Goal: Task Accomplishment & Management: Complete application form

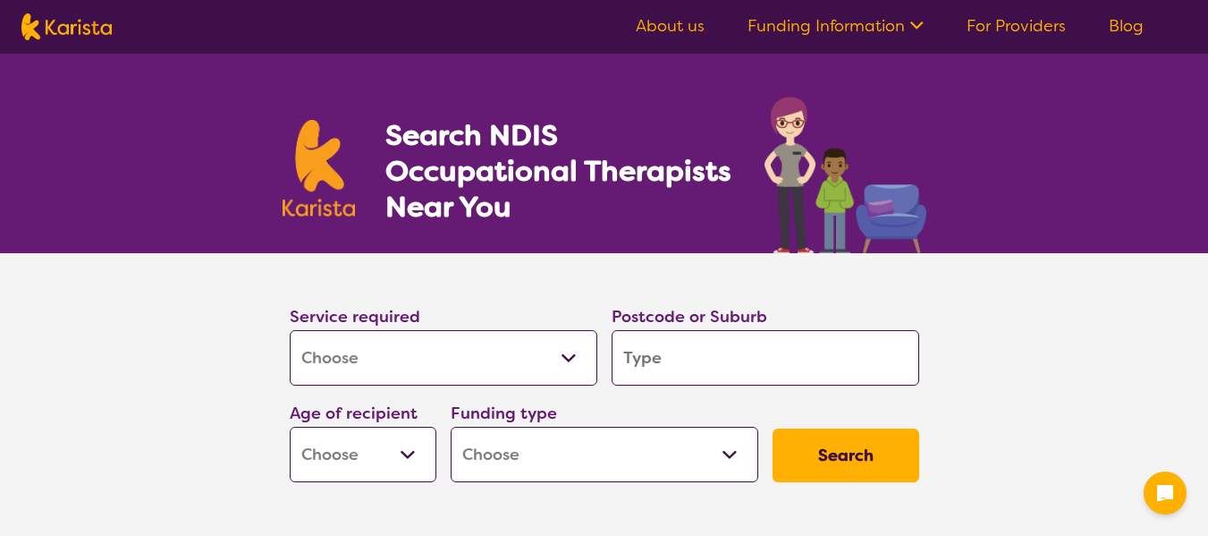
select select "[MEDICAL_DATA]"
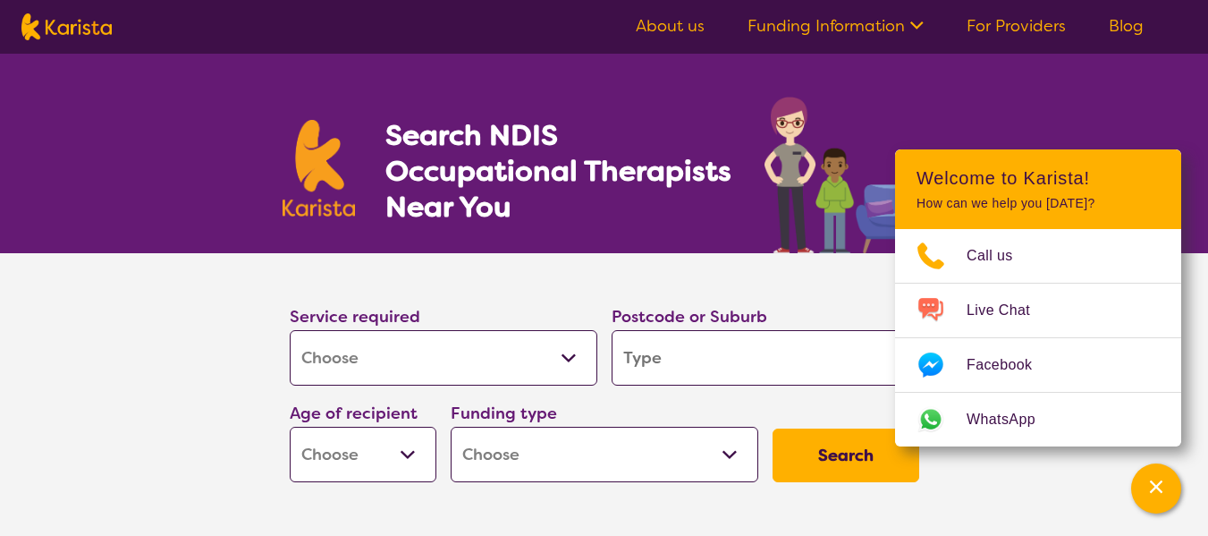
click at [667, 355] on input "search" at bounding box center [766, 357] width 308 height 55
type input "4"
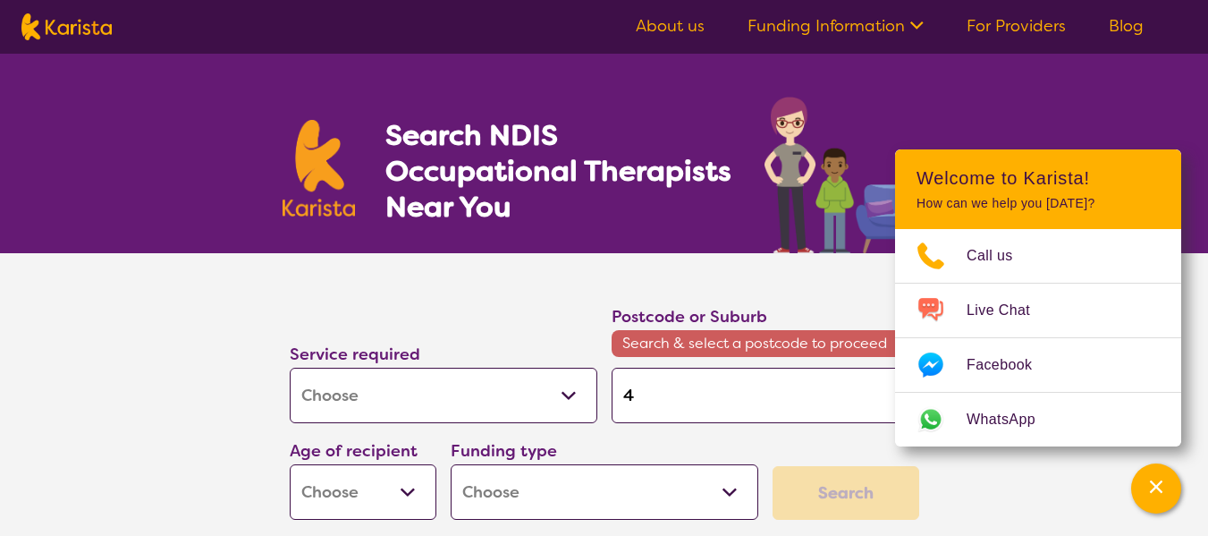
type input "46"
type input "467"
type input "4677"
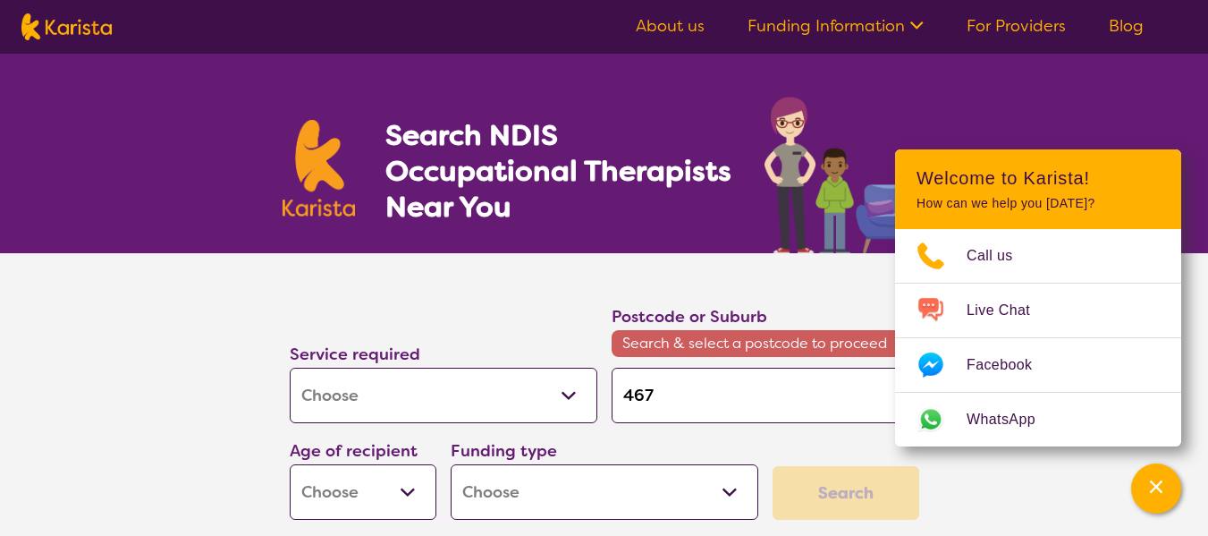
type input "4677"
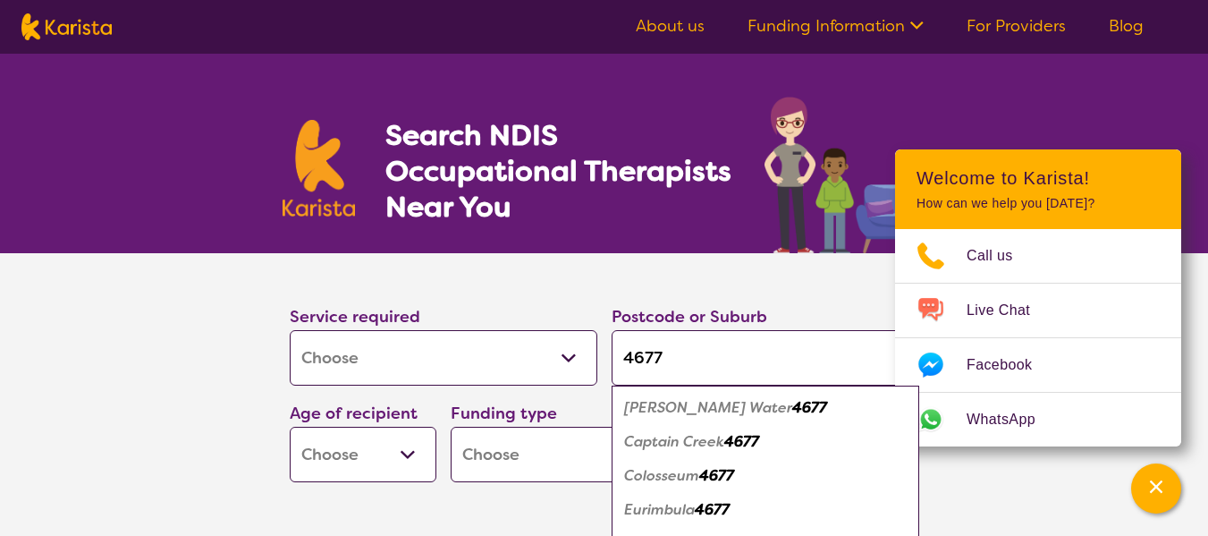
type input "4677"
click at [681, 476] on em "Colosseum" at bounding box center [661, 475] width 75 height 19
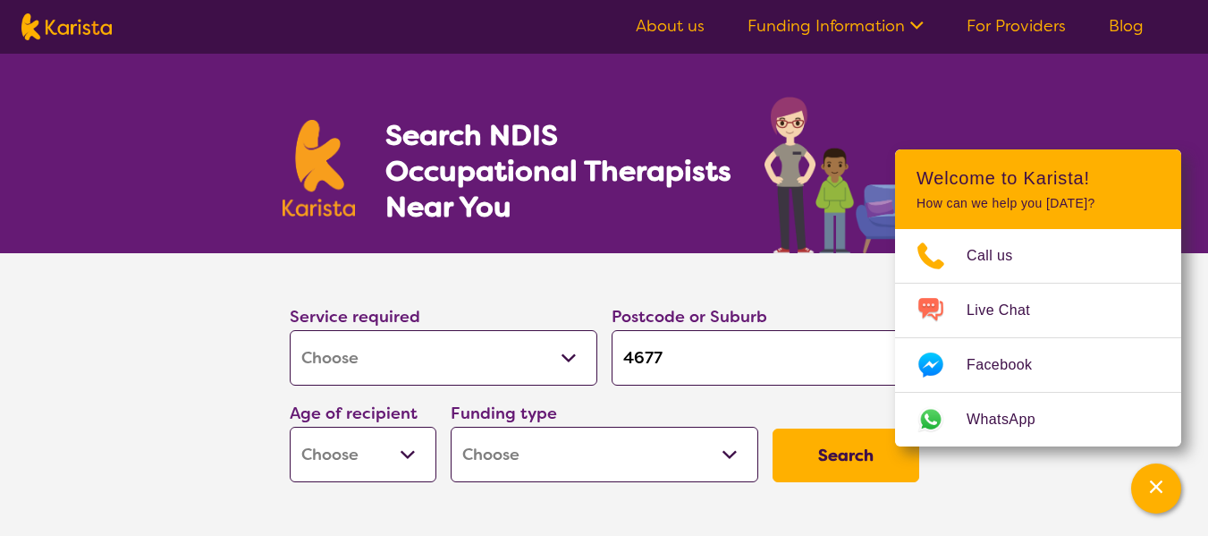
click at [401, 453] on select "Early Childhood - 0 to 9 Child - 10 to 11 Adolescent - 12 to 17 Adult - 18 to 6…" at bounding box center [363, 453] width 147 height 55
select select "AD"
click at [290, 426] on select "Early Childhood - 0 to 9 Child - 10 to 11 Adolescent - 12 to 17 Adult - 18 to 6…" at bounding box center [363, 453] width 147 height 55
select select "AD"
click at [732, 458] on select "Home Care Package (HCP) National Disability Insurance Scheme (NDIS) I don't know" at bounding box center [605, 453] width 308 height 55
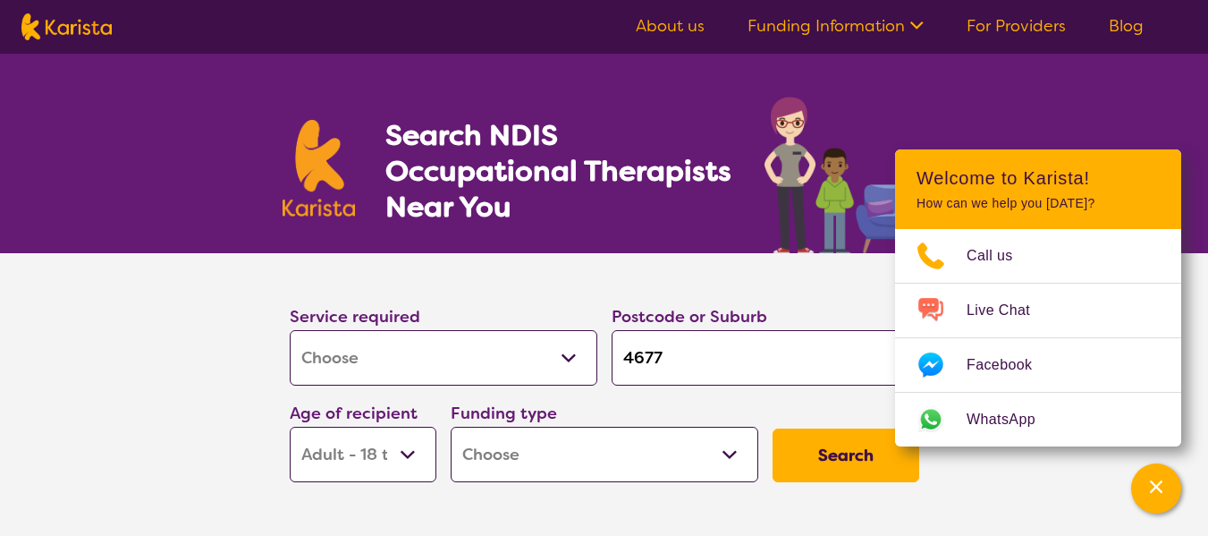
select select "NDIS"
click at [451, 426] on select "Home Care Package (HCP) National Disability Insurance Scheme (NDIS) I don't know" at bounding box center [605, 453] width 308 height 55
select select "NDIS"
click at [816, 451] on button "Search" at bounding box center [845, 455] width 147 height 54
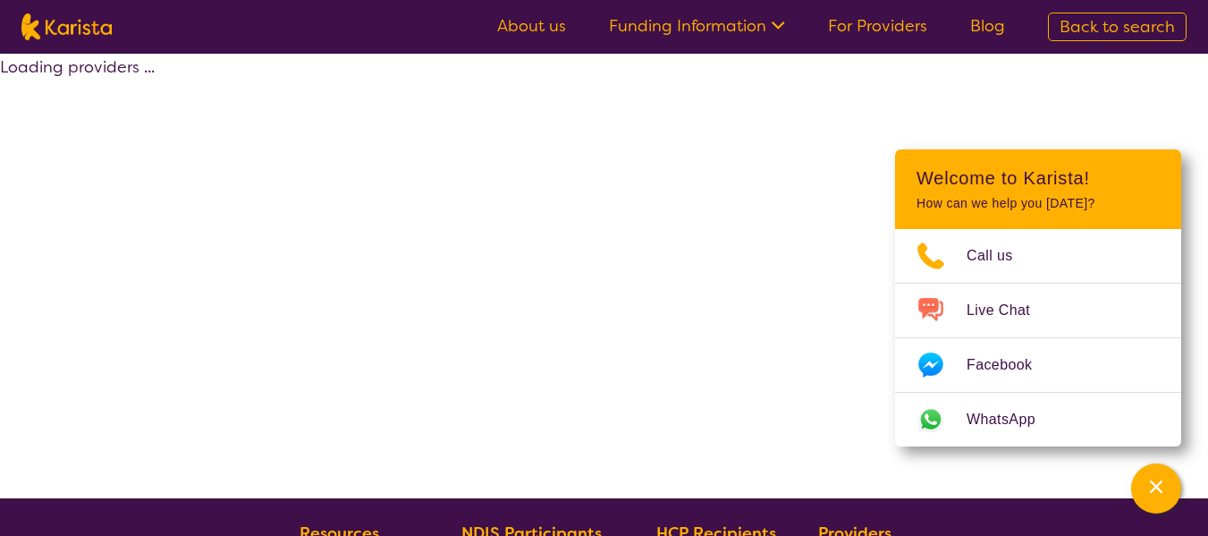
select select "by_score"
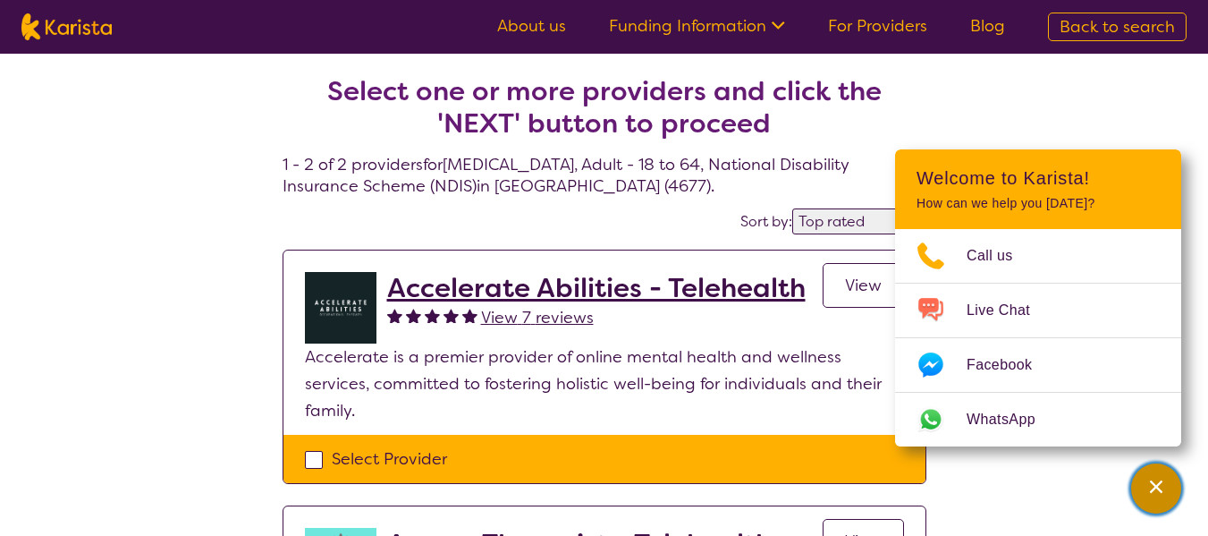
click at [1159, 493] on icon "Channel Menu" at bounding box center [1156, 486] width 18 height 18
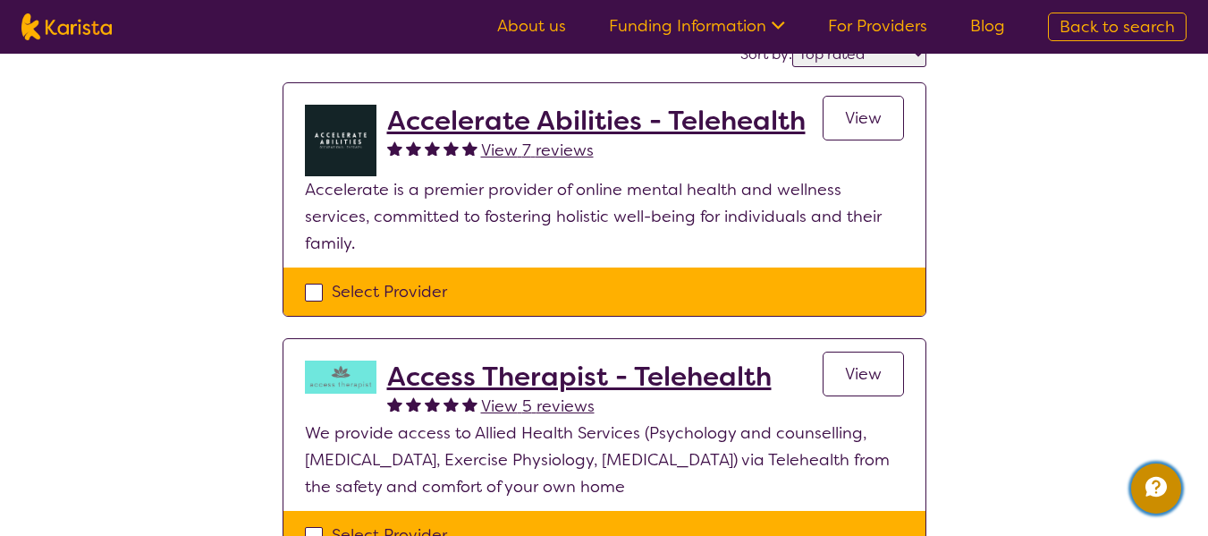
scroll to position [164, 0]
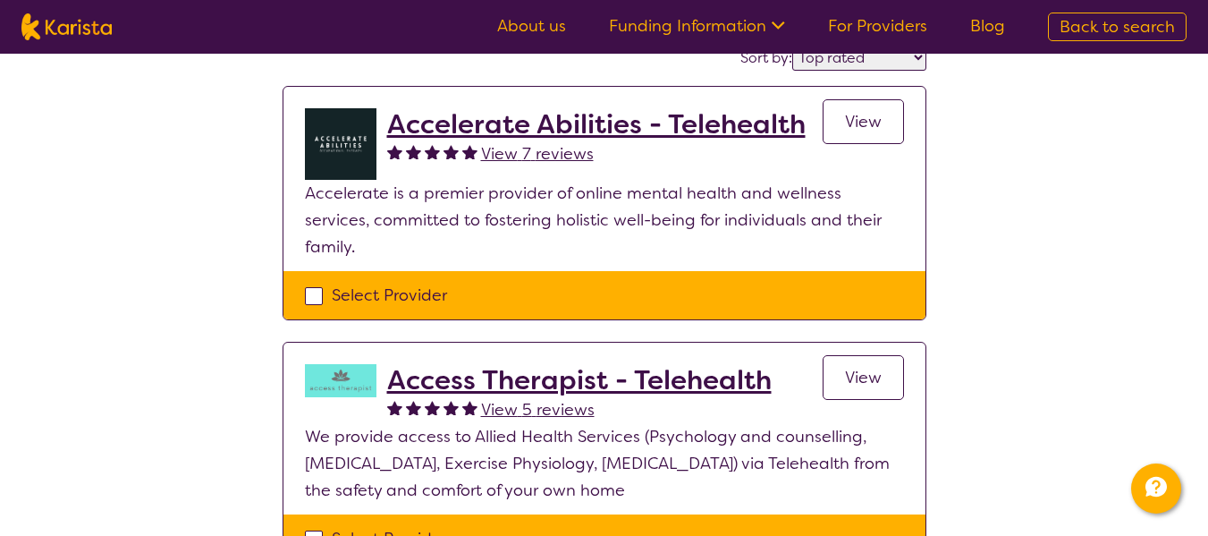
click at [880, 367] on span "View" at bounding box center [863, 377] width 37 height 21
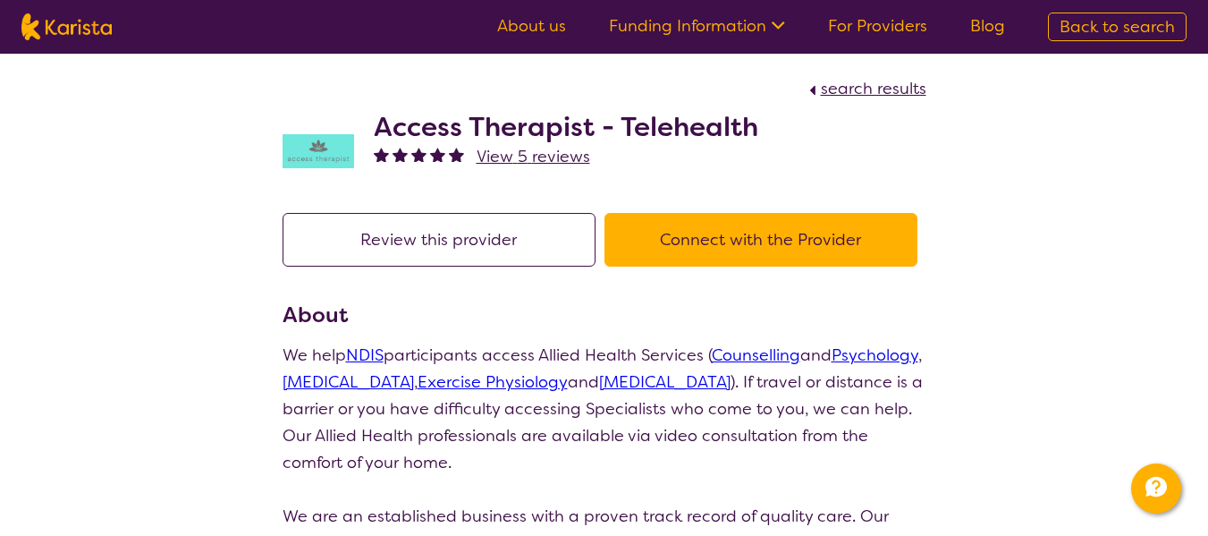
click at [774, 231] on button "Connect with the Provider" at bounding box center [760, 240] width 313 height 54
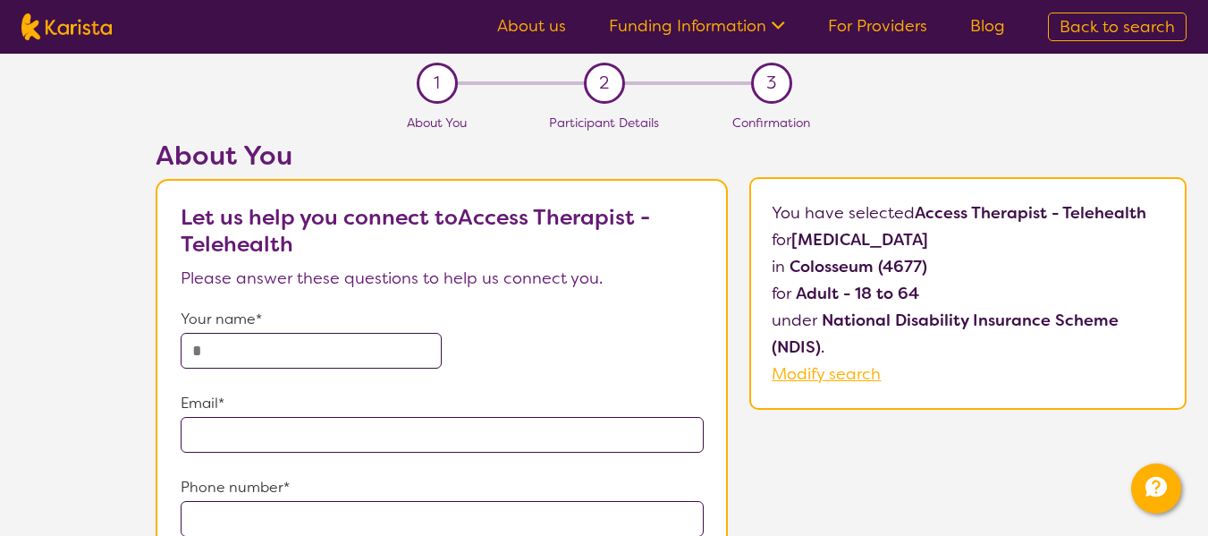
click at [636, 339] on div "Your name*" at bounding box center [442, 337] width 523 height 63
click at [212, 355] on input "text" at bounding box center [312, 351] width 262 height 36
type input "**********"
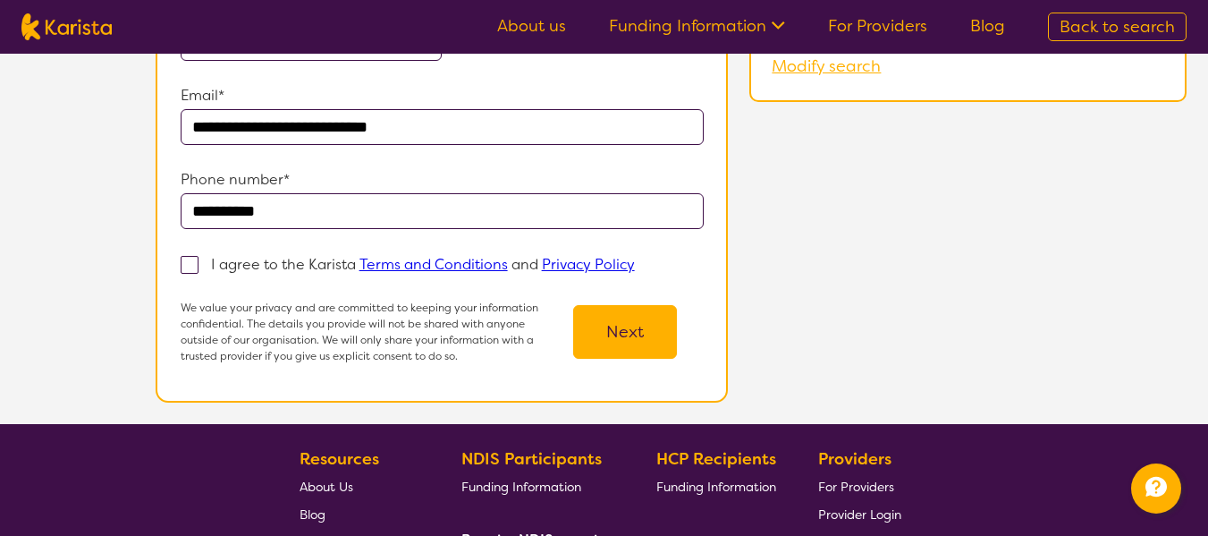
scroll to position [334, 0]
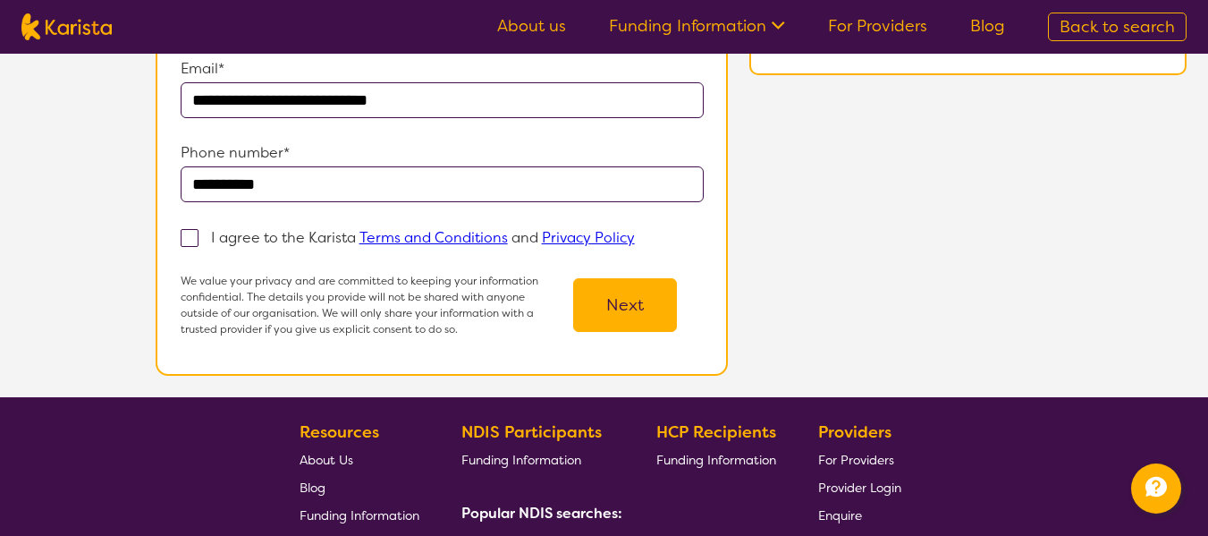
click at [190, 236] on span at bounding box center [190, 238] width 18 height 18
click at [635, 236] on input "I agree to the Karista Terms and Conditions and Privacy Policy" at bounding box center [641, 237] width 12 height 12
checkbox input "true"
click at [645, 308] on button "Next" at bounding box center [625, 305] width 104 height 54
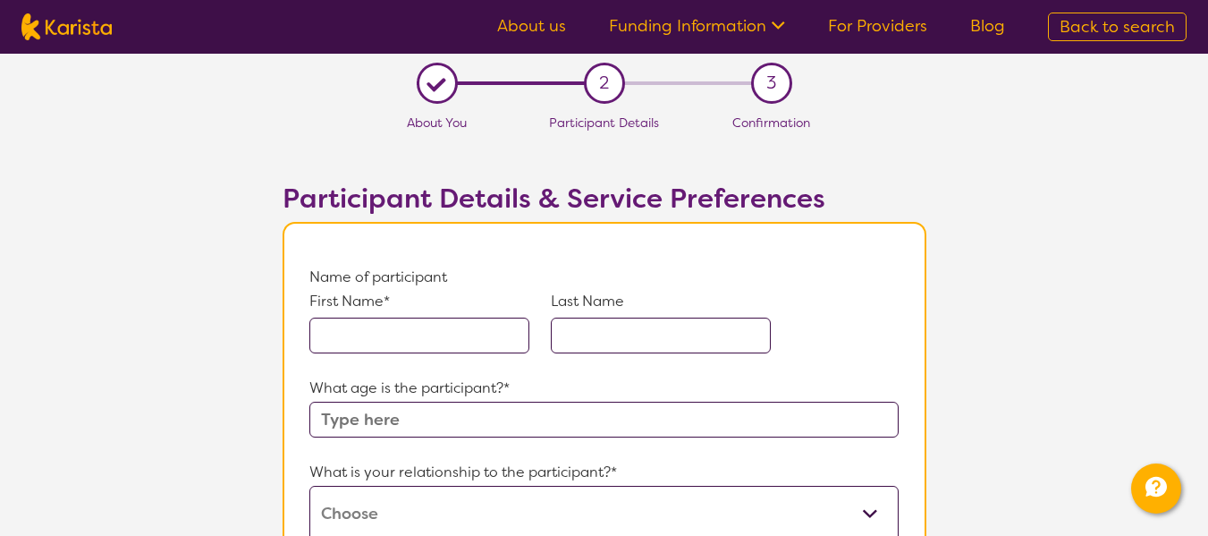
click at [448, 334] on input "text" at bounding box center [419, 335] width 220 height 36
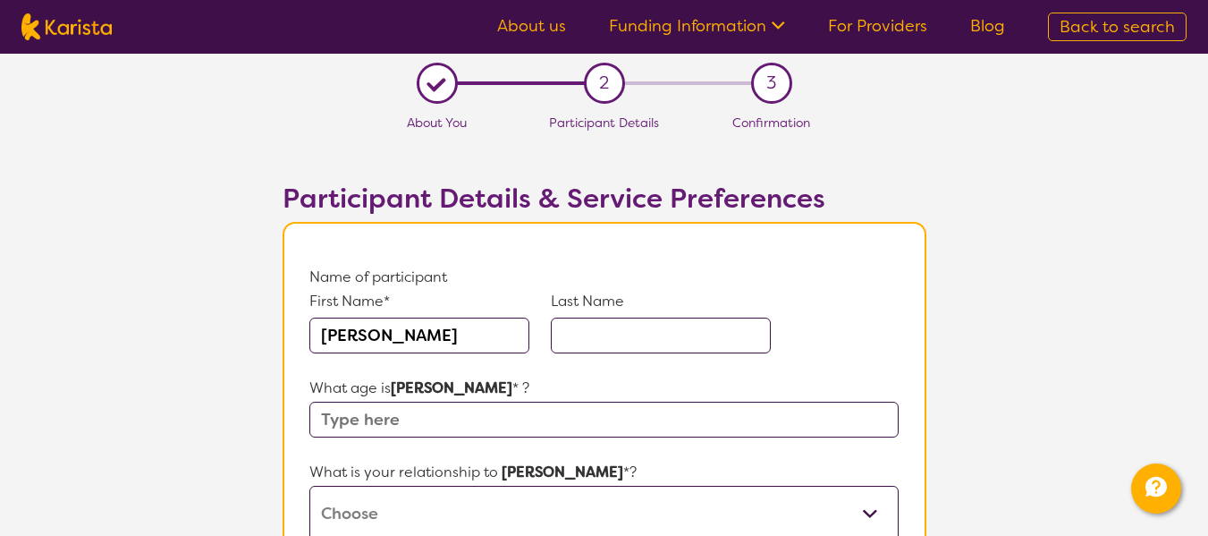
type input "[PERSON_NAME]"
click at [618, 334] on input "text" at bounding box center [661, 335] width 220 height 36
type input "[PERSON_NAME]"
click at [408, 417] on input "text" at bounding box center [603, 419] width 588 height 36
type input "20"
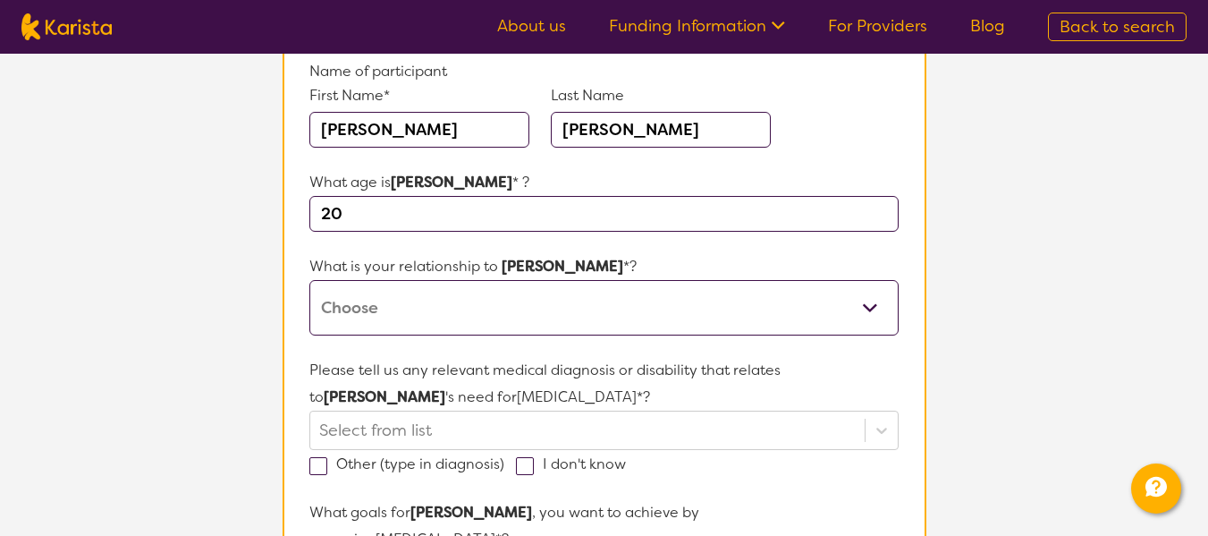
scroll to position [213, 0]
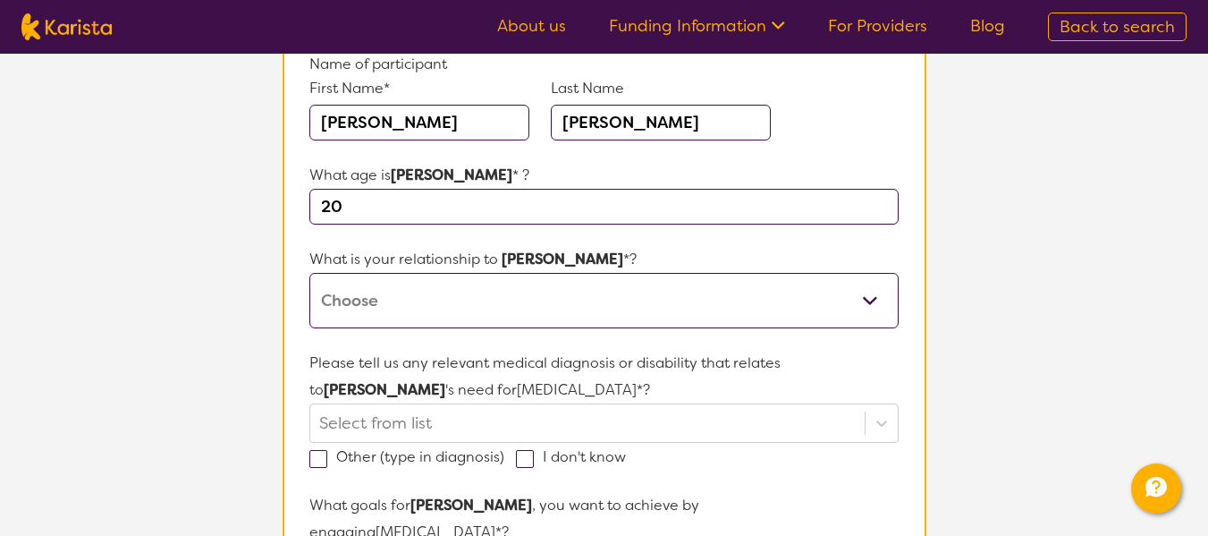
click at [864, 308] on select "This request is for myself I am their parent I am their child I am their spouse…" at bounding box center [603, 300] width 588 height 55
select select "I am their parent"
click at [309, 273] on select "This request is for myself I am their parent I am their child I am their spouse…" at bounding box center [603, 300] width 588 height 55
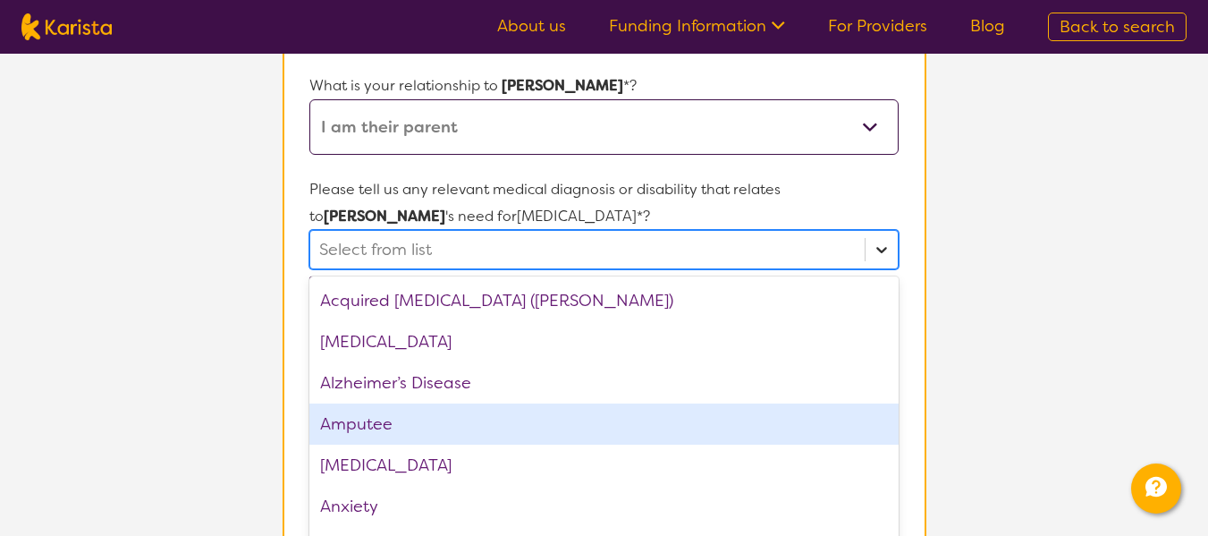
click at [873, 269] on div "option Amputee focused, 4 of 75. 75 results available. Use Up and Down to choos…" at bounding box center [603, 249] width 588 height 39
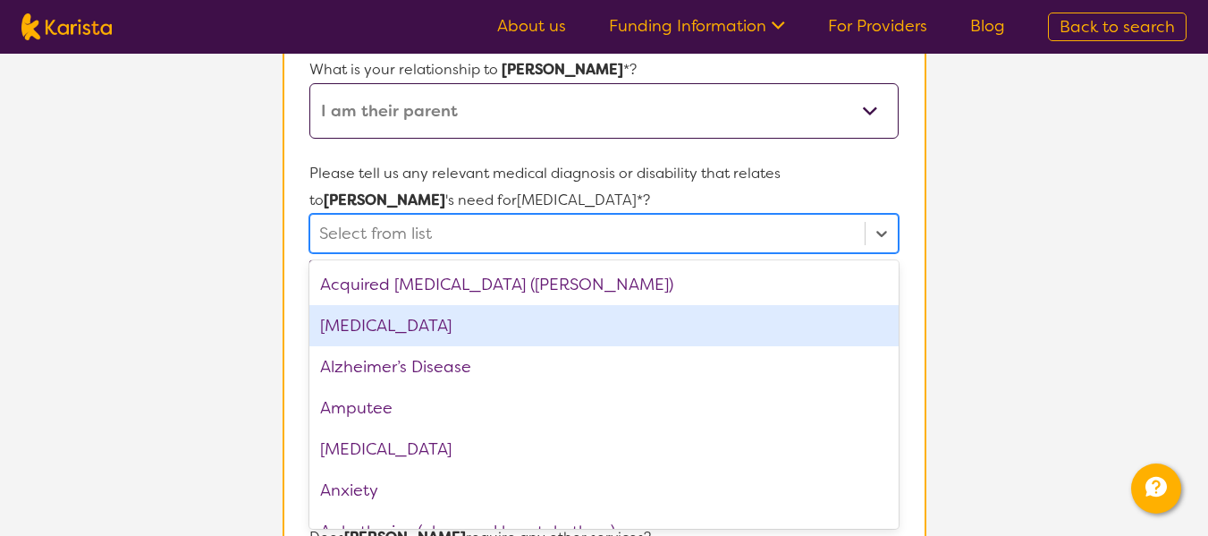
click at [563, 332] on div "[MEDICAL_DATA]" at bounding box center [603, 325] width 588 height 41
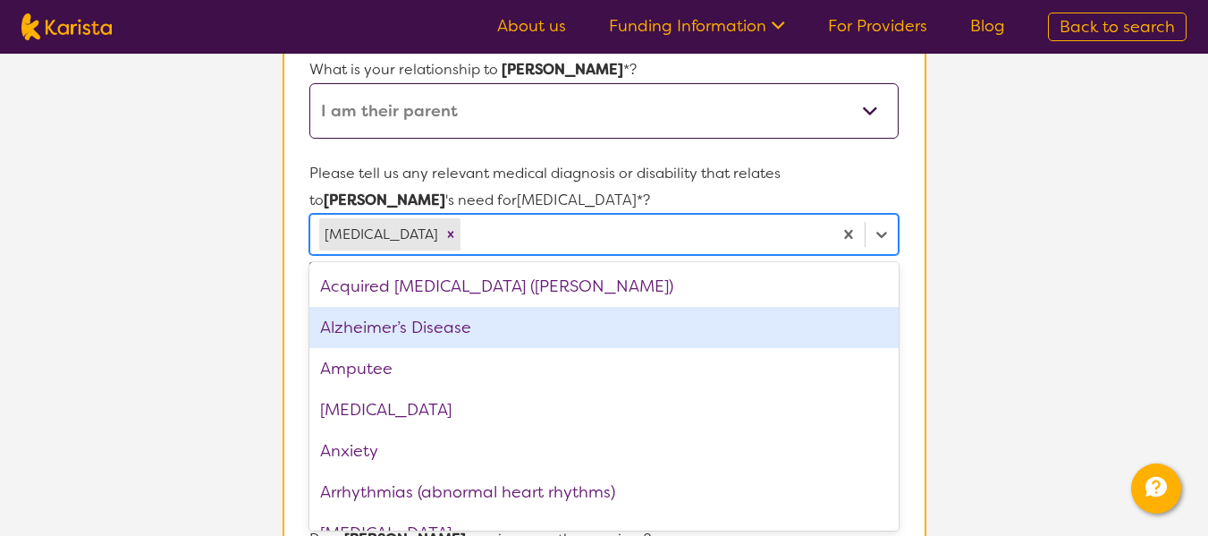
click at [698, 450] on div "Anxiety" at bounding box center [603, 450] width 588 height 41
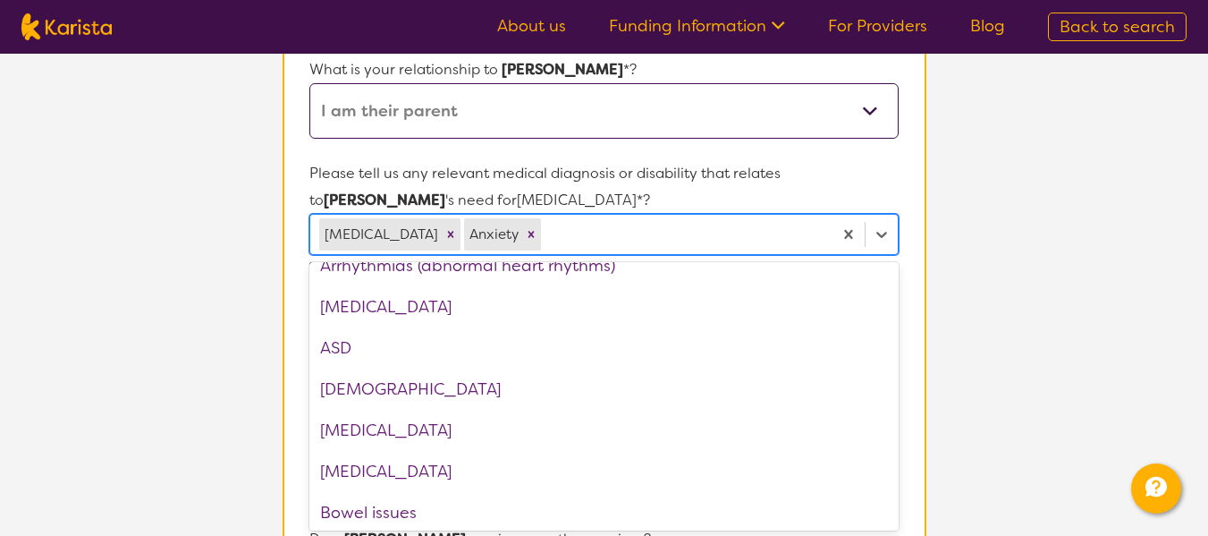
scroll to position [204, 0]
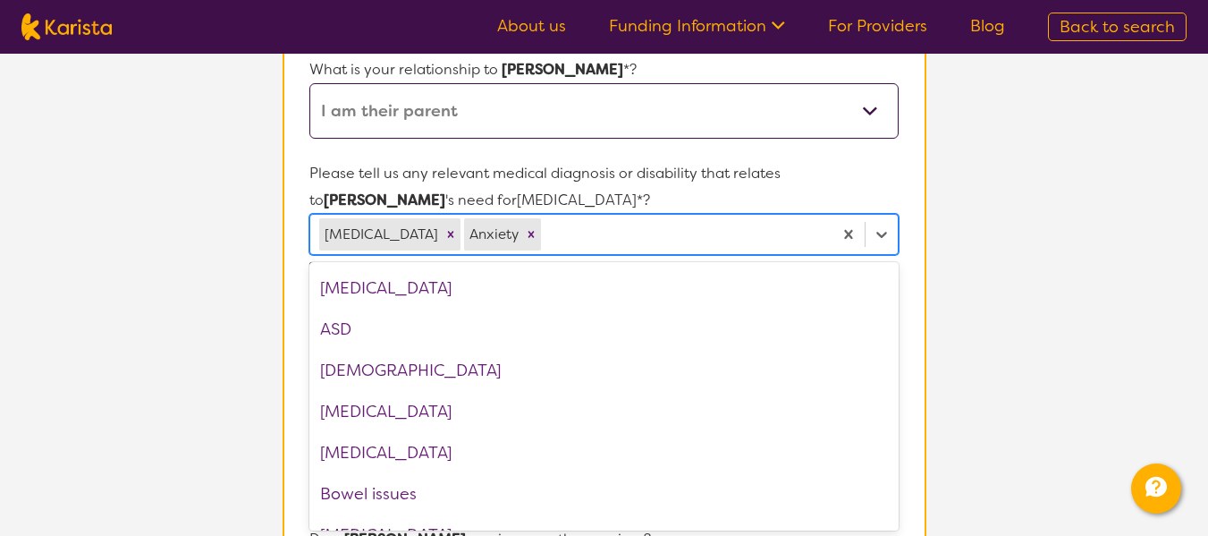
click at [346, 334] on div "ASD" at bounding box center [603, 328] width 588 height 41
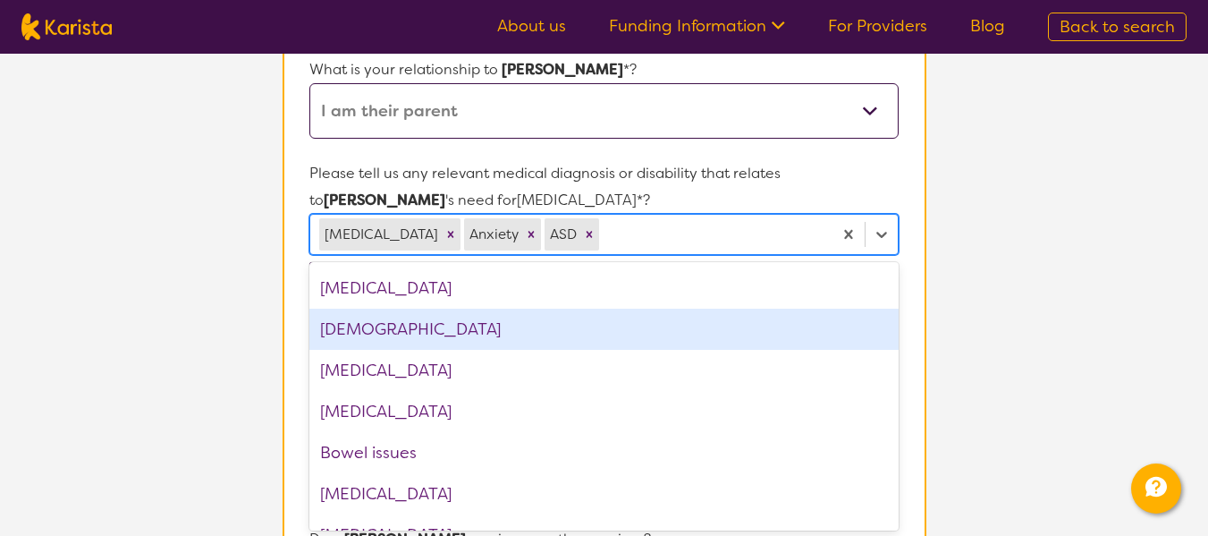
scroll to position [271, 0]
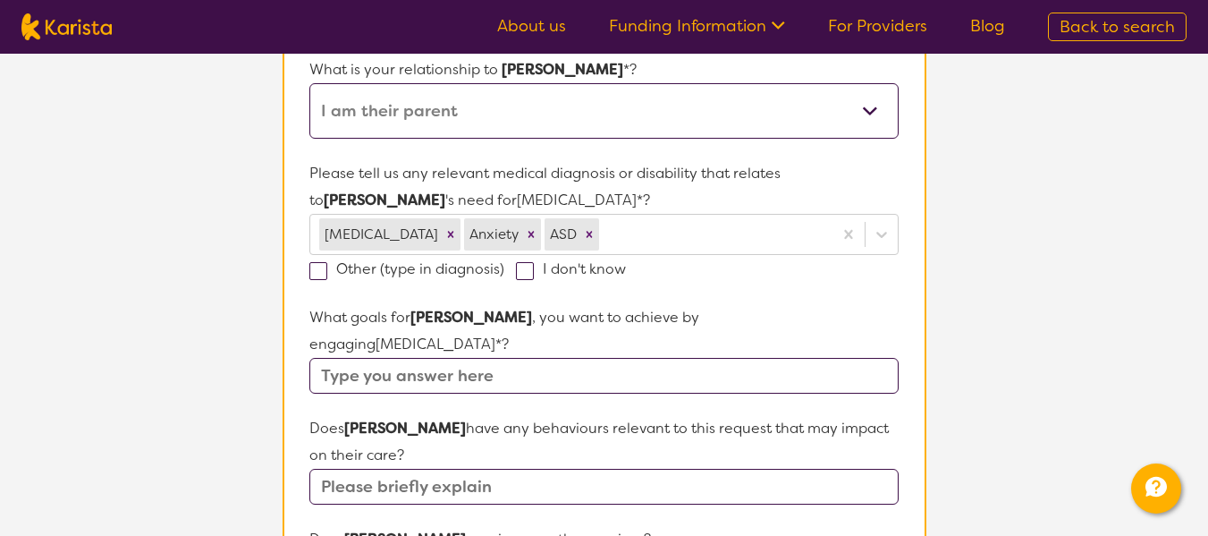
click at [914, 311] on section "Name of participant First Name* [PERSON_NAME] Last Name [PERSON_NAME] What age …" at bounding box center [605, 505] width 644 height 1372
click at [500, 358] on input "text" at bounding box center [603, 376] width 588 height 36
click at [909, 264] on section "Name of participant First Name* [PERSON_NAME] Last Name [PERSON_NAME] What age …" at bounding box center [605, 505] width 644 height 1372
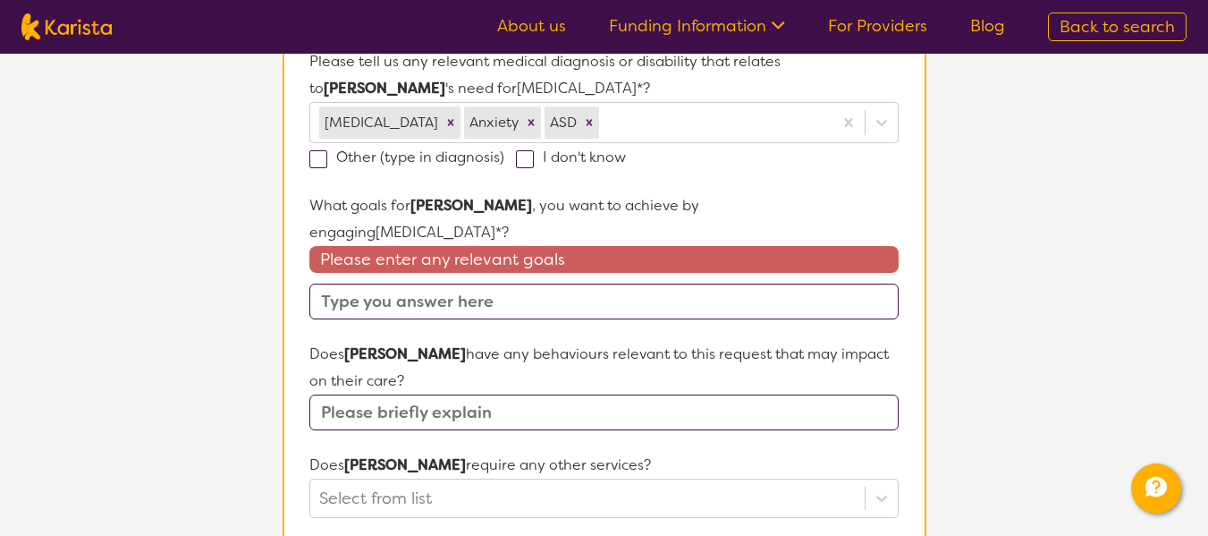
scroll to position [516, 0]
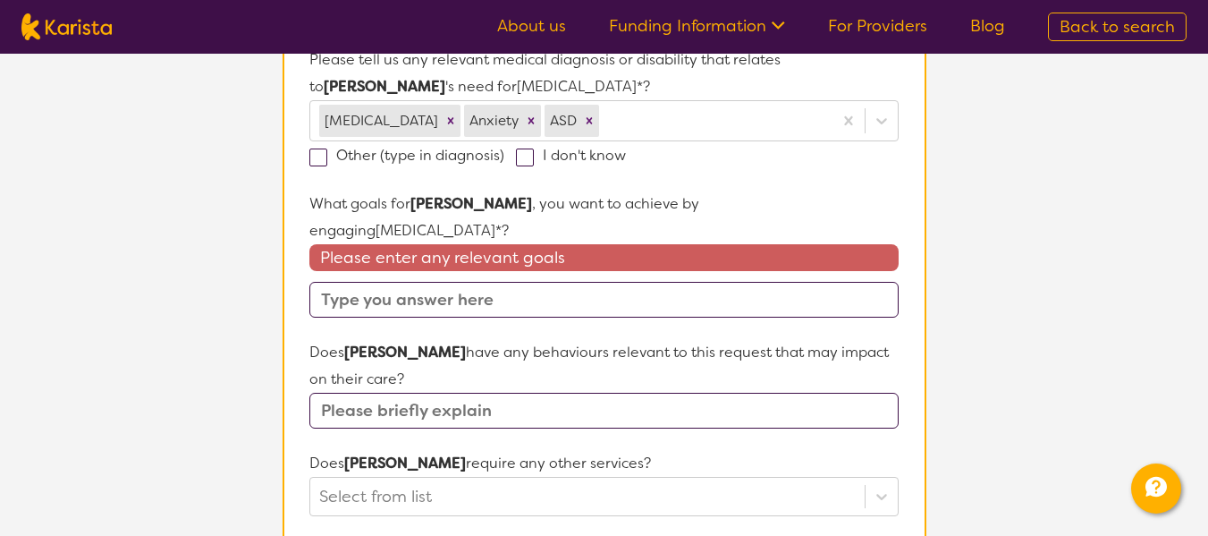
click at [613, 288] on input "text" at bounding box center [603, 300] width 588 height 36
click at [620, 282] on input "text" at bounding box center [603, 300] width 588 height 36
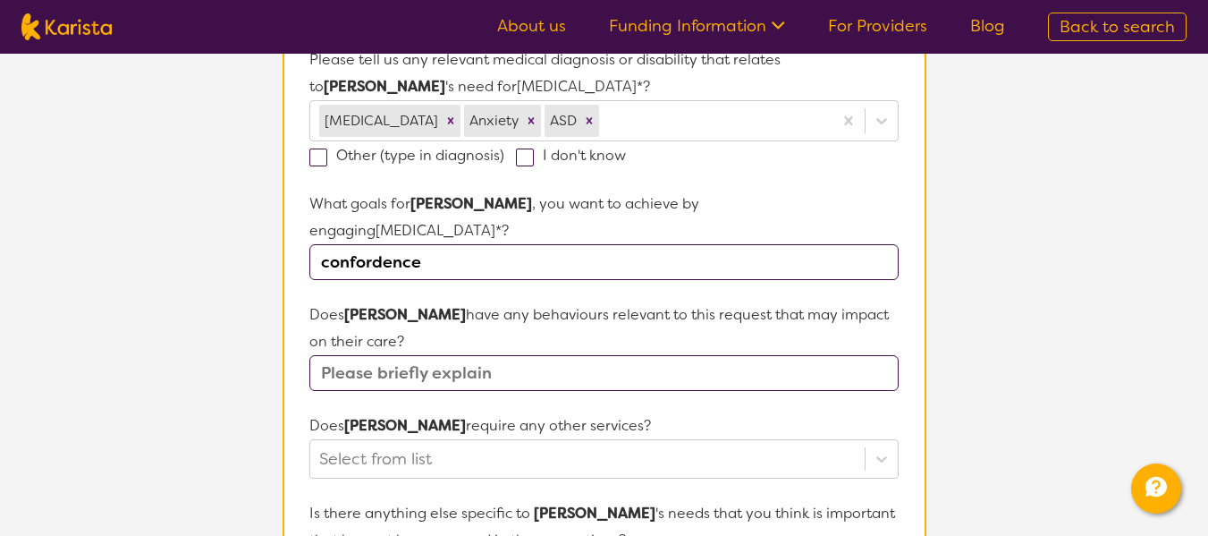
click at [373, 244] on input "confordence" at bounding box center [603, 262] width 588 height 36
type input "concordance"
click at [449, 355] on input "text" at bounding box center [603, 373] width 588 height 36
type input "no"
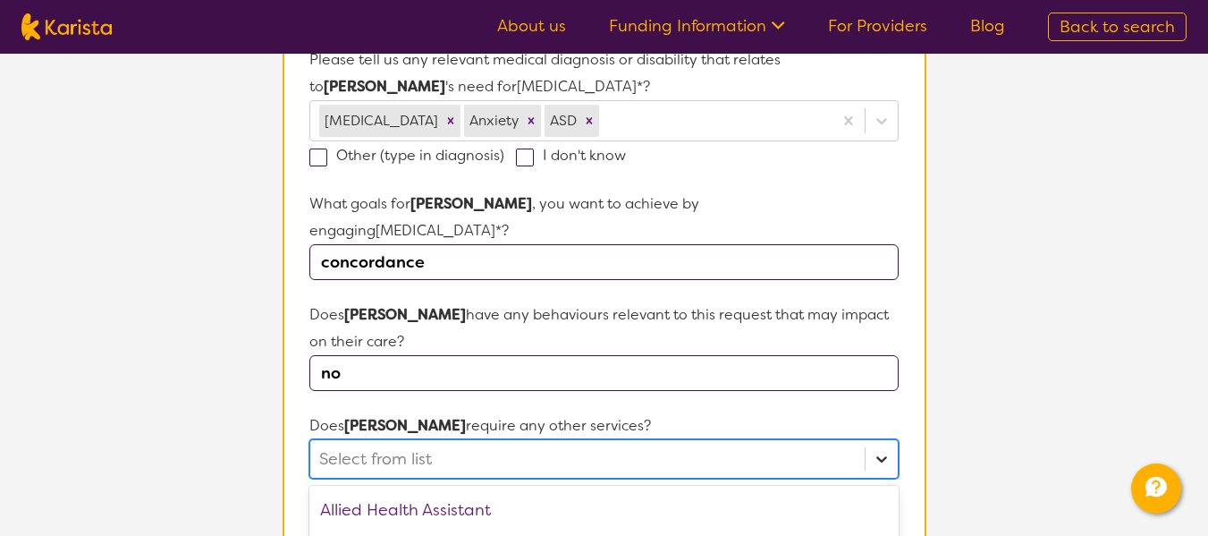
scroll to position [714, 0]
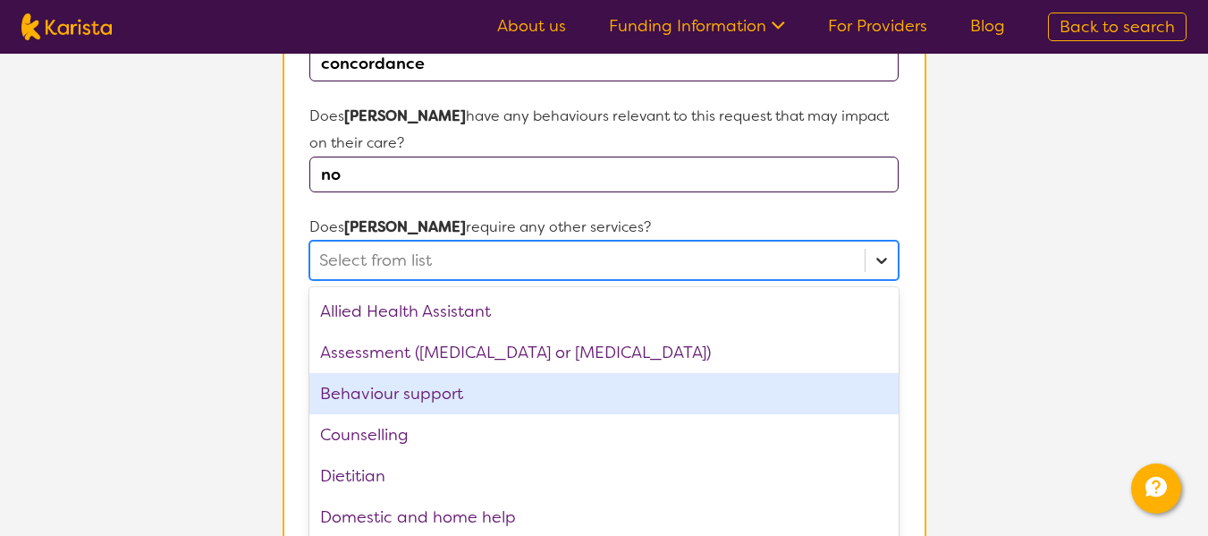
click at [884, 280] on div "option Behaviour support focused, 3 of 21. 21 results available. Use Up and Dow…" at bounding box center [603, 259] width 588 height 39
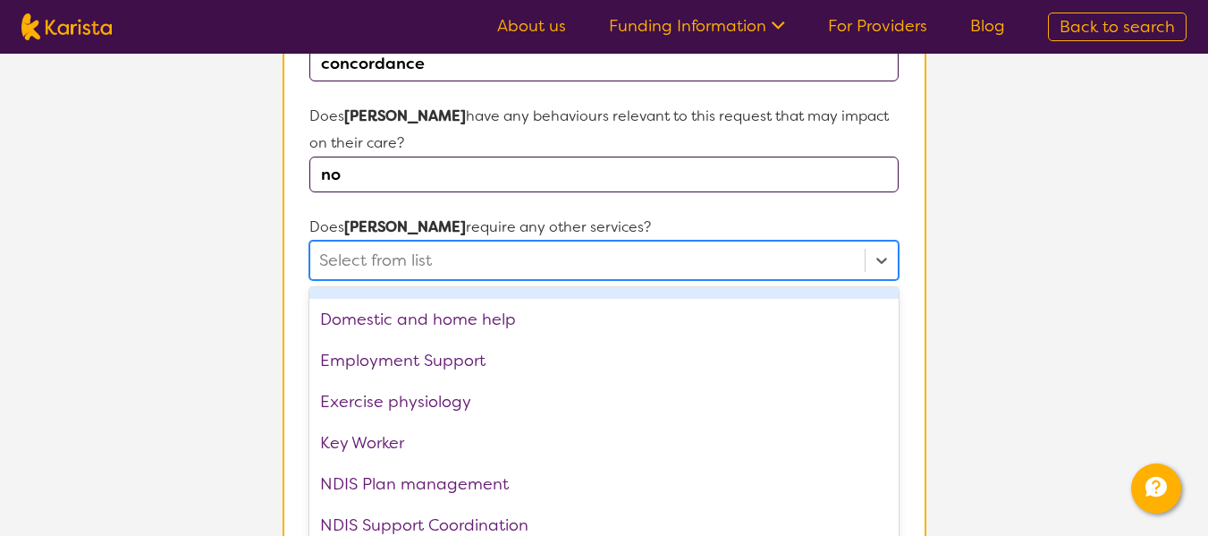
scroll to position [201, 0]
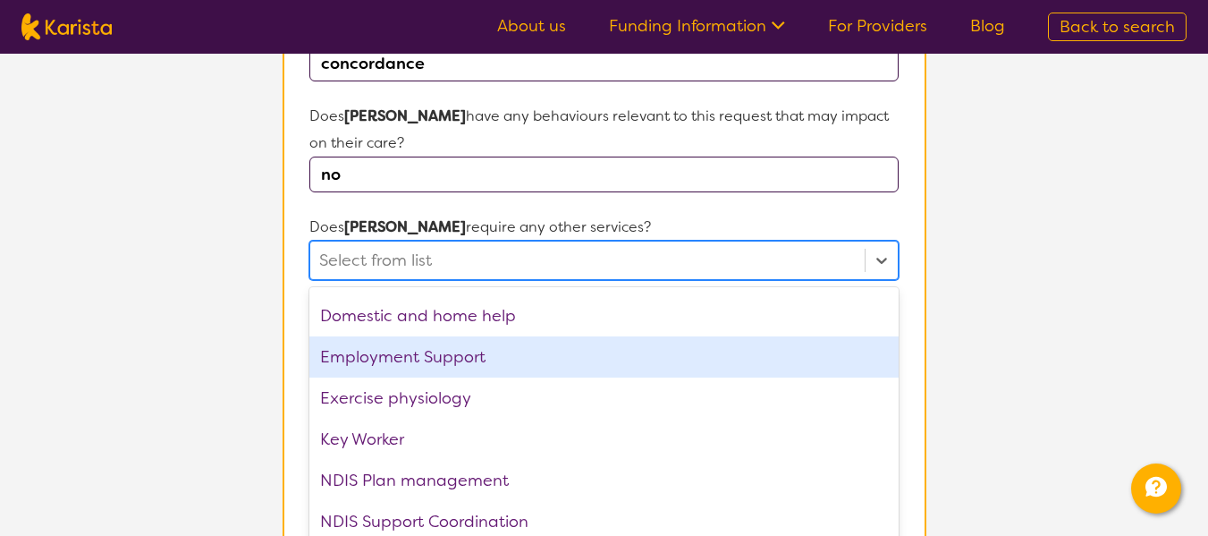
click at [542, 339] on div "Employment Support" at bounding box center [603, 356] width 588 height 41
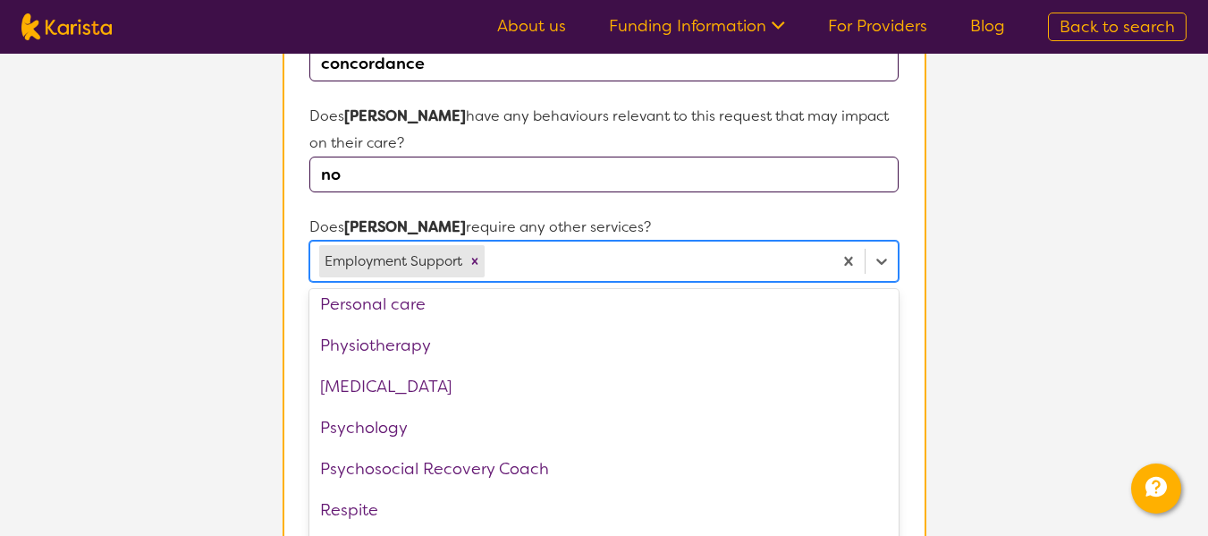
scroll to position [464, 0]
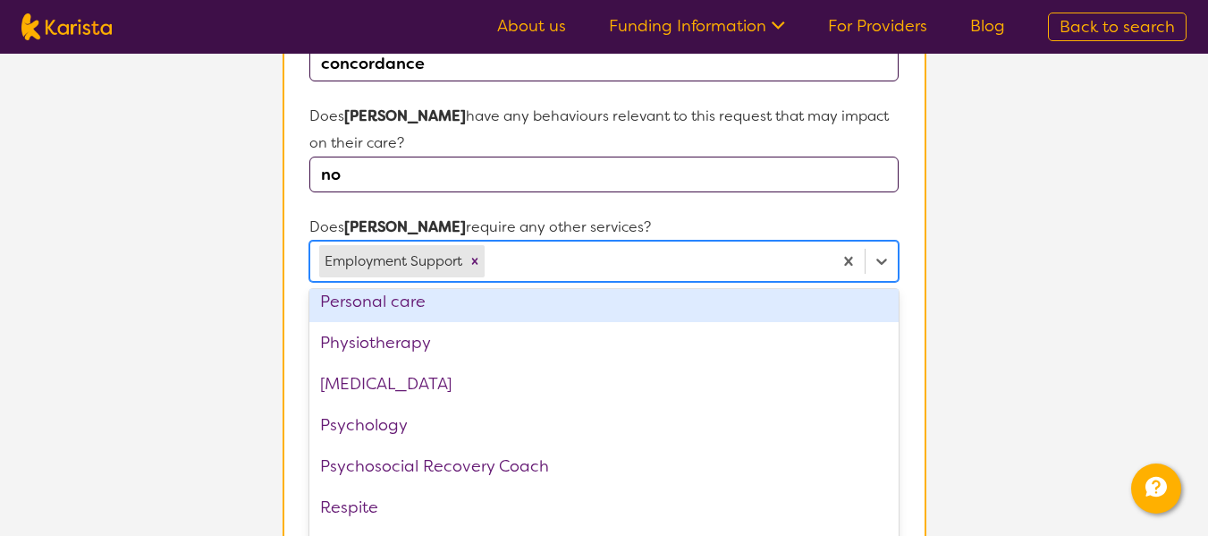
click at [569, 281] on div "Personal care" at bounding box center [603, 301] width 588 height 41
click at [593, 255] on icon "Remove Personal care" at bounding box center [593, 261] width 13 height 13
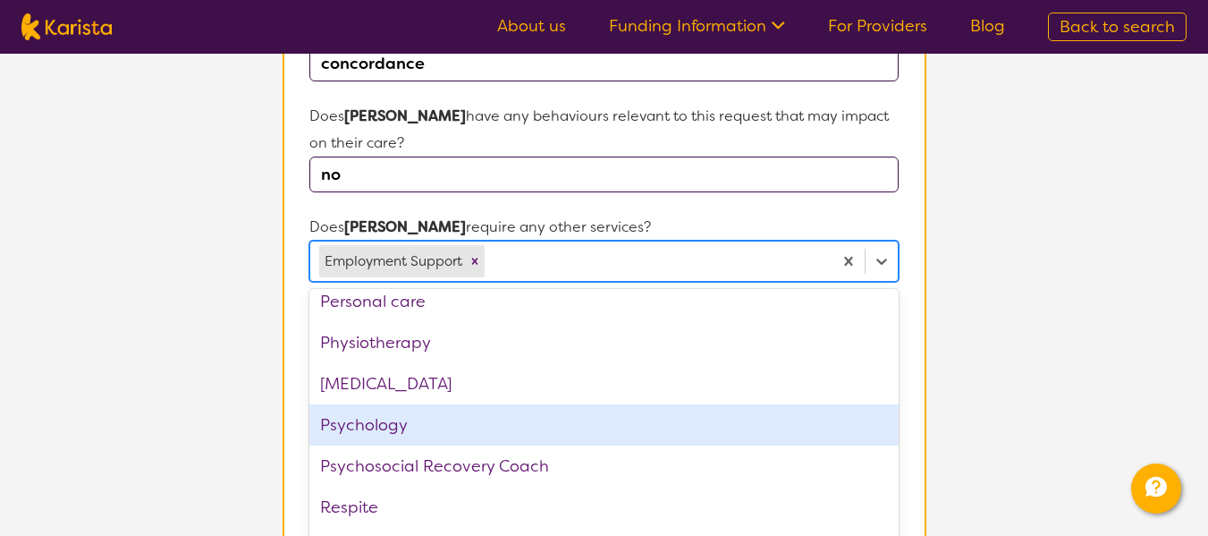
click at [418, 404] on div "Psychology" at bounding box center [603, 424] width 588 height 41
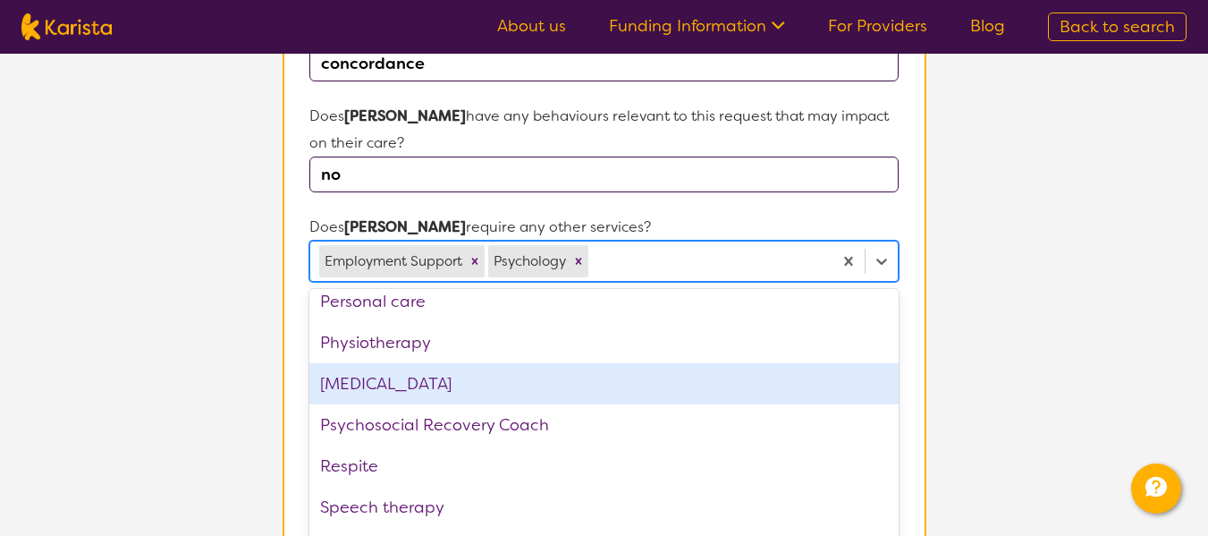
scroll to position [520, 0]
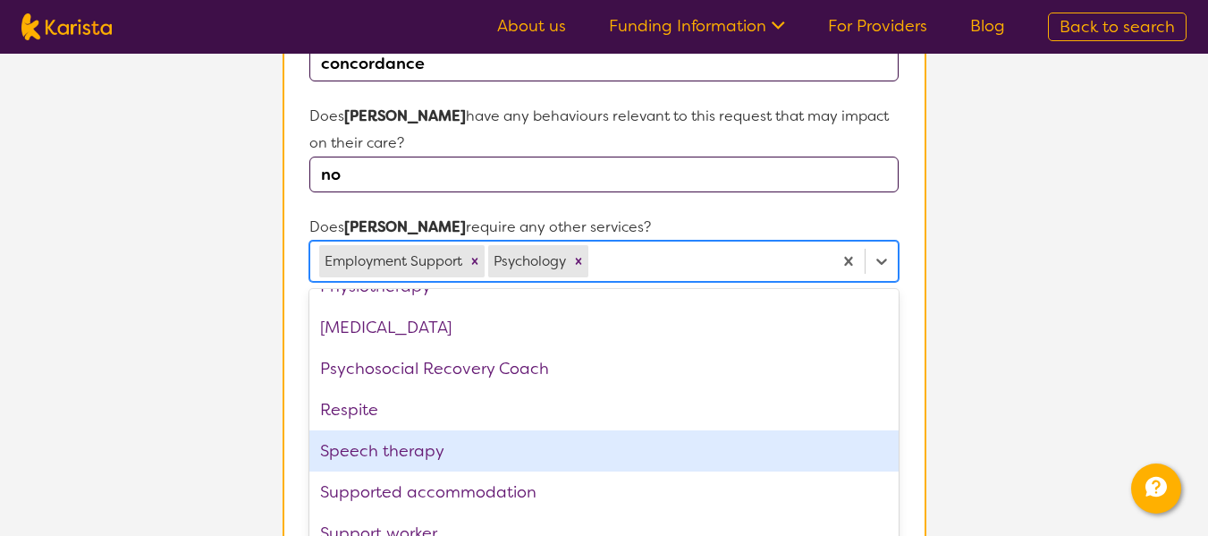
click at [664, 432] on div "Speech therapy" at bounding box center [603, 450] width 588 height 41
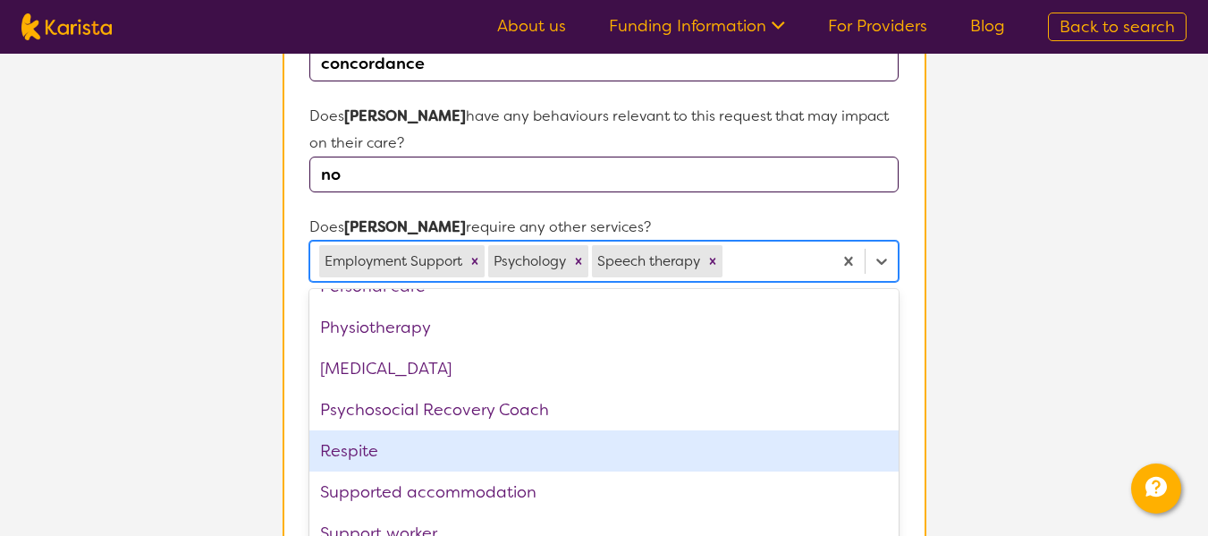
scroll to position [479, 0]
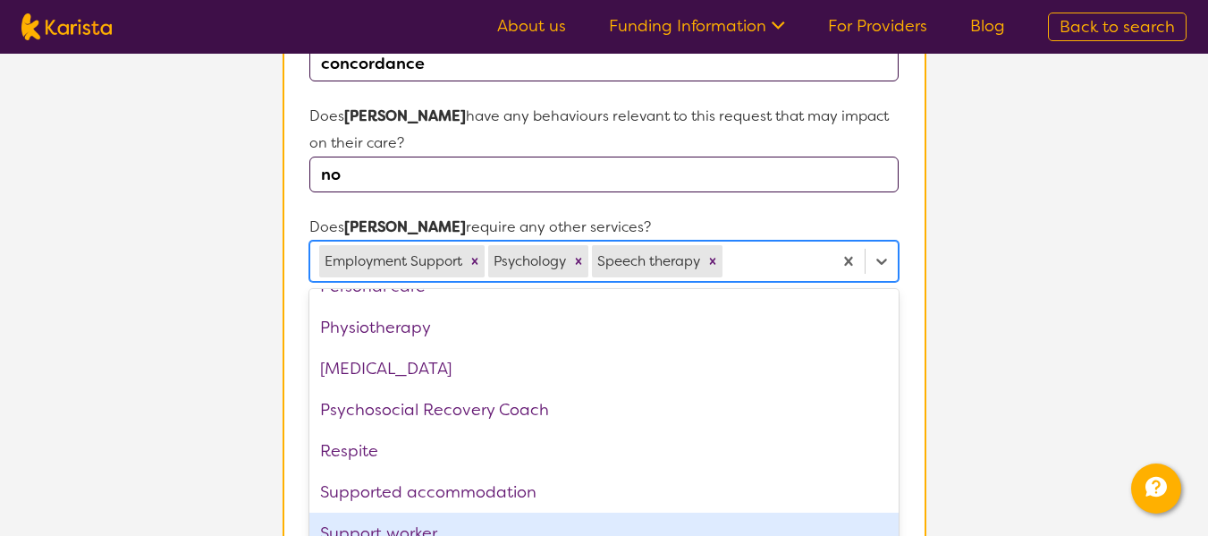
click at [525, 512] on div "Support worker" at bounding box center [603, 532] width 588 height 41
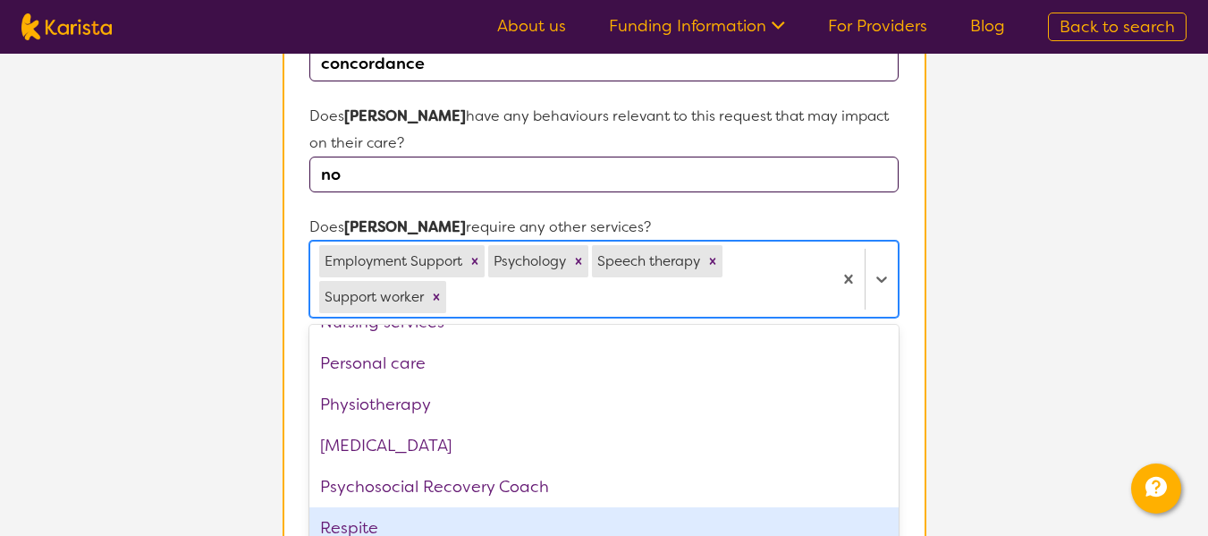
scroll to position [438, 0]
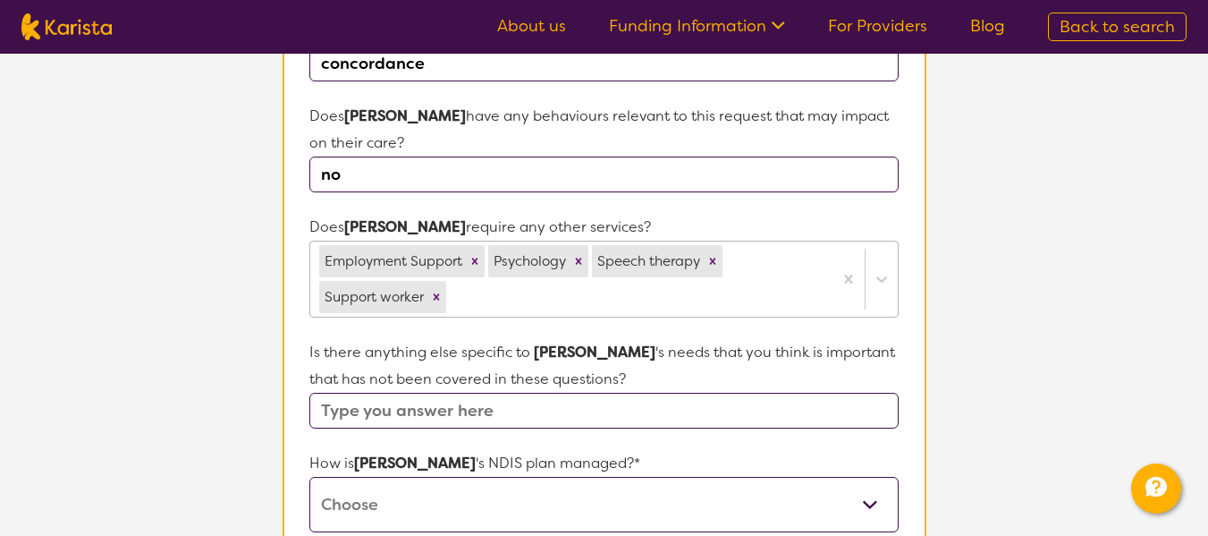
click at [749, 214] on p "Does [PERSON_NAME] require any other services?" at bounding box center [603, 227] width 588 height 27
click at [868, 478] on select "Self-managed NDIS plan Managed by a registered plan management provider (not th…" at bounding box center [603, 504] width 588 height 55
select select "Plan Managed"
click at [309, 477] on select "Self-managed NDIS plan Managed by a registered plan management provider (not th…" at bounding box center [603, 504] width 588 height 55
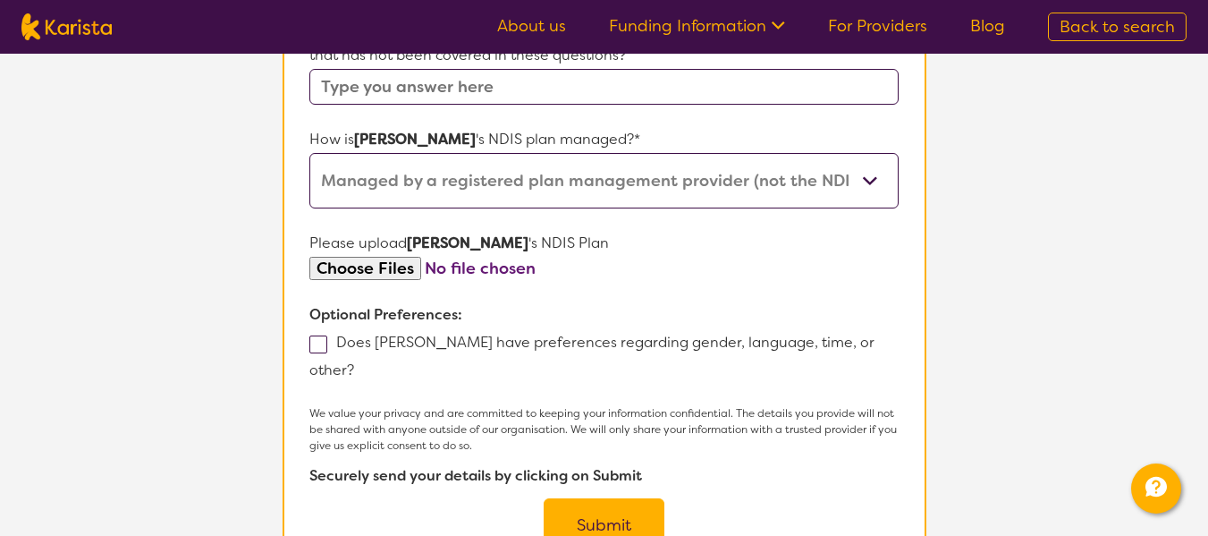
scroll to position [1042, 0]
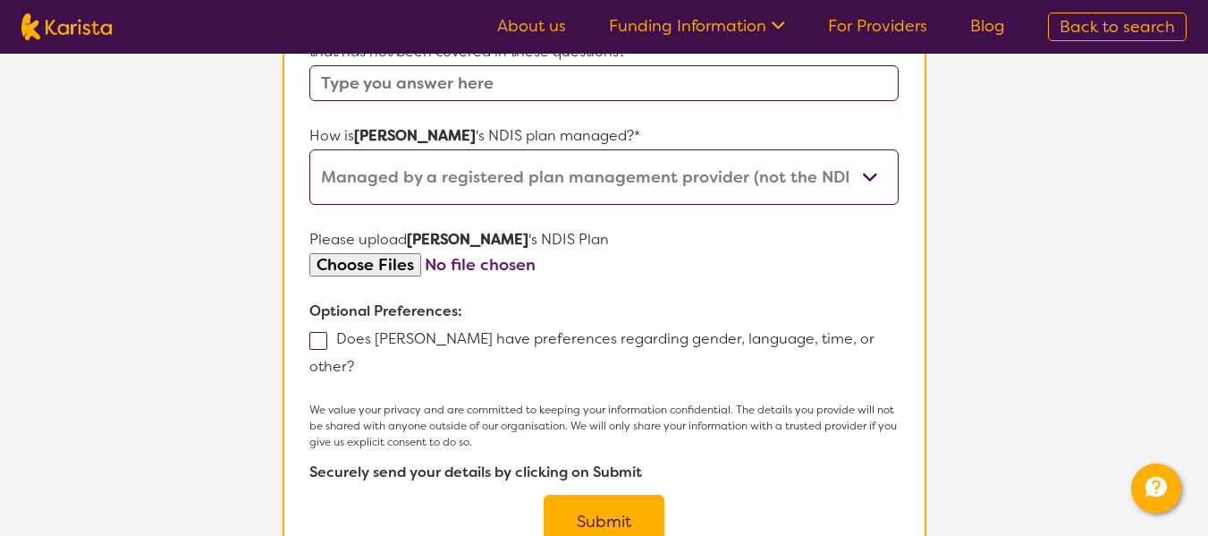
click at [318, 332] on span at bounding box center [318, 341] width 18 height 18
click at [354, 359] on input "Does [PERSON_NAME] have preferences regarding gender, language, time, or other?" at bounding box center [360, 365] width 12 height 12
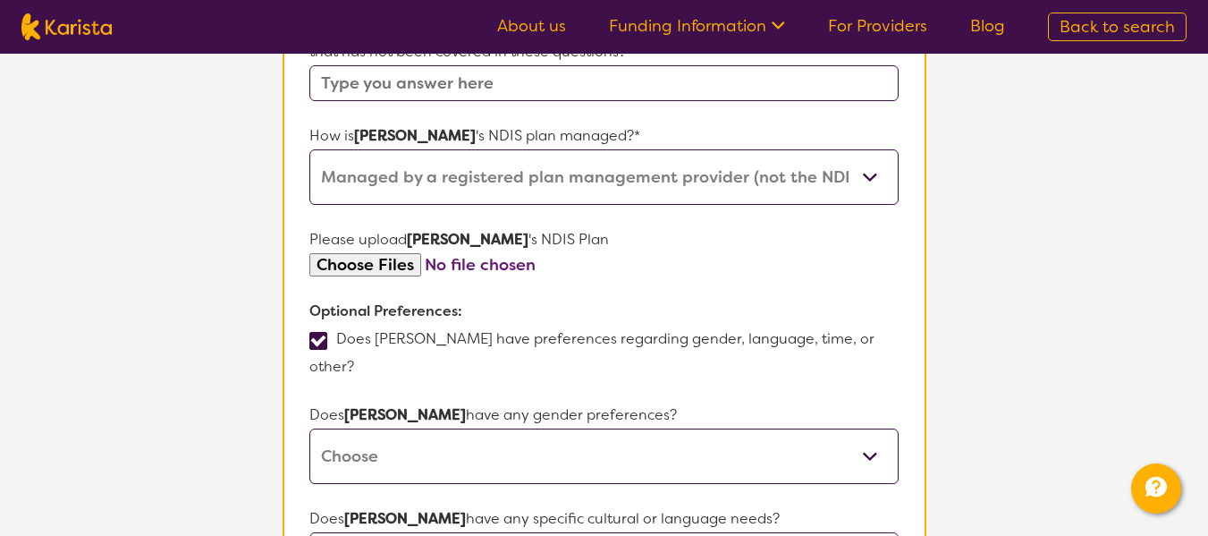
click at [322, 332] on span at bounding box center [318, 341] width 18 height 18
click at [354, 359] on input "Does [PERSON_NAME] have preferences regarding gender, language, time, or other?" at bounding box center [360, 365] width 12 height 12
checkbox input "false"
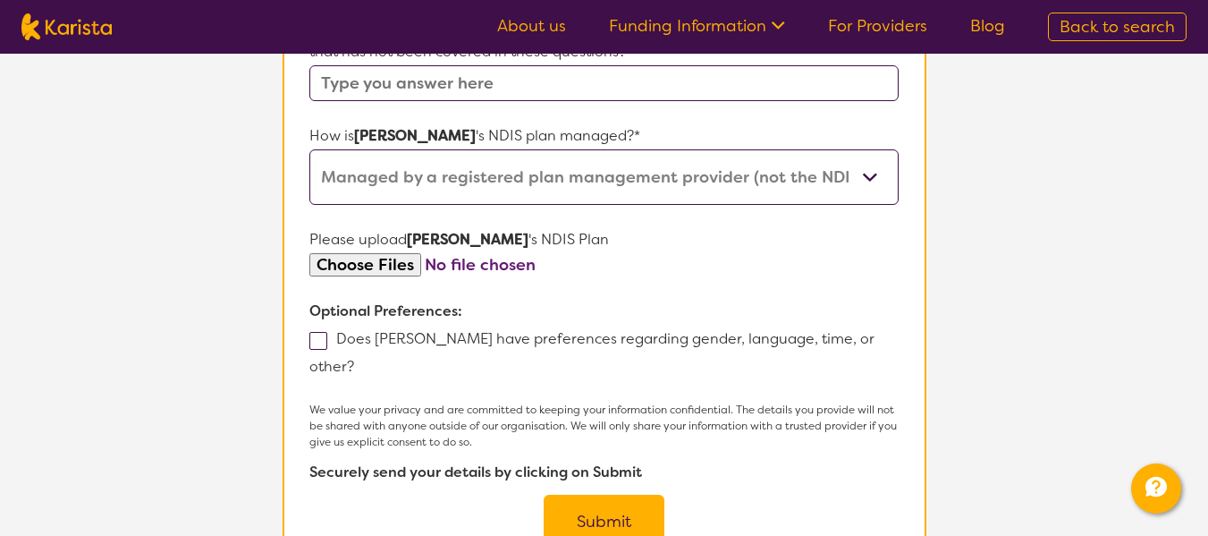
click at [596, 494] on button "Submit" at bounding box center [604, 521] width 121 height 54
